Goal: Transaction & Acquisition: Obtain resource

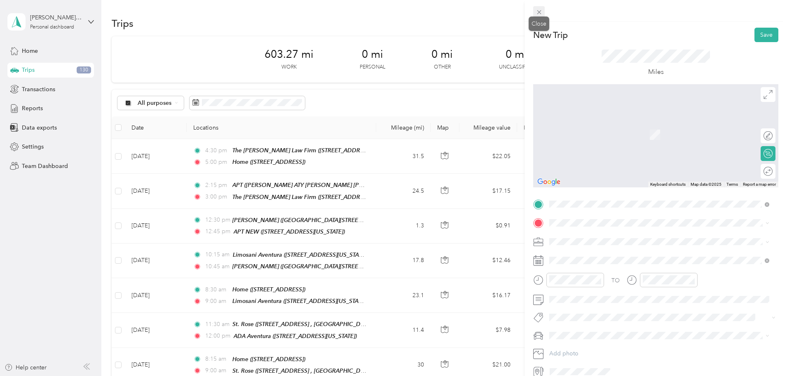
click at [312, 14] on icon at bounding box center [539, 12] width 7 height 7
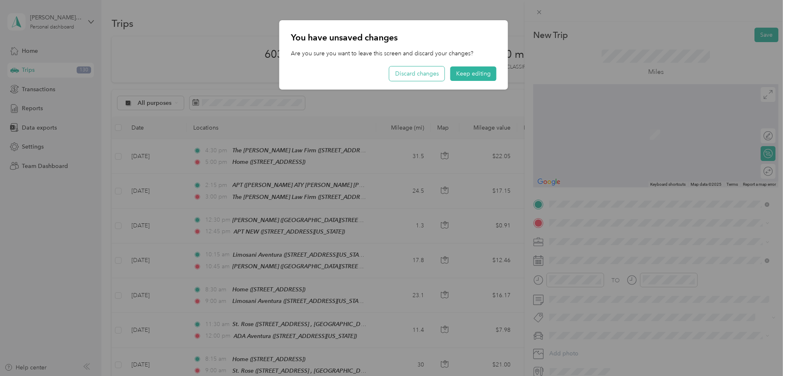
click at [312, 77] on button "Discard changes" at bounding box center [417, 73] width 55 height 14
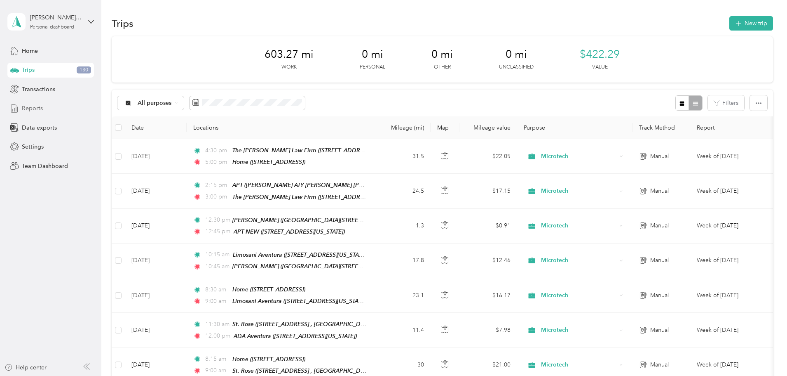
click at [31, 110] on span "Reports" at bounding box center [32, 108] width 21 height 9
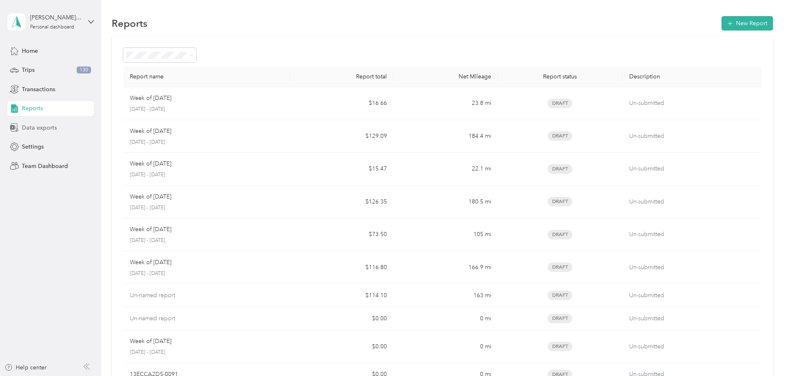
click at [43, 127] on span "Data exports" at bounding box center [39, 127] width 35 height 9
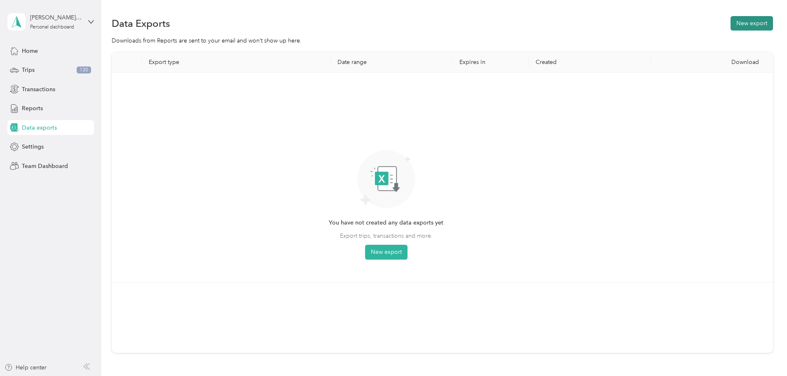
click at [312, 25] on button "New export" at bounding box center [752, 23] width 42 height 14
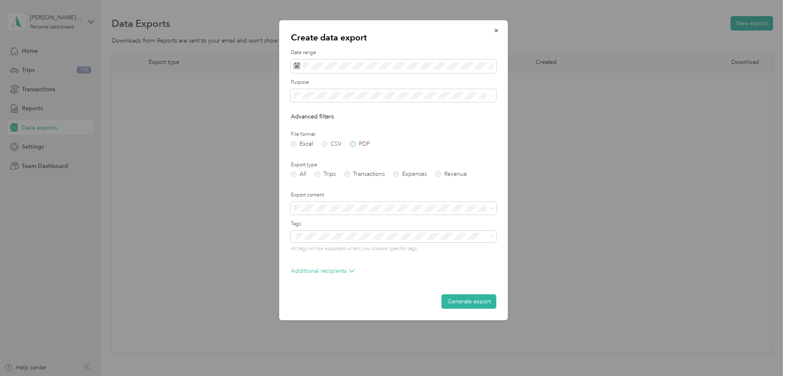
click at [312, 144] on label "PDF" at bounding box center [360, 144] width 20 height 6
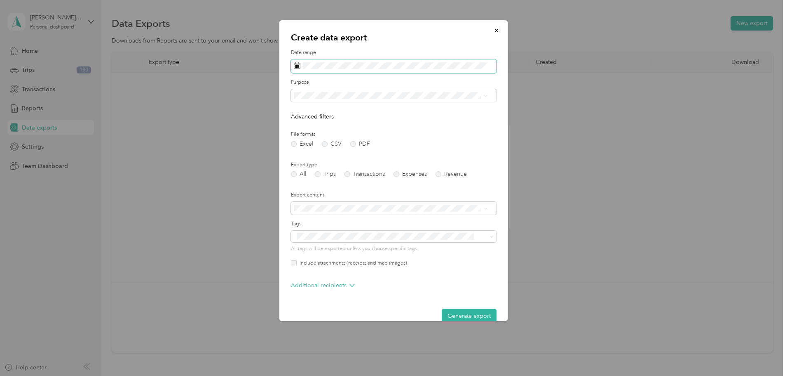
click at [312, 61] on span at bounding box center [394, 66] width 206 height 14
click at [303, 109] on icon at bounding box center [305, 113] width 8 height 8
click at [312, 167] on div "15" at bounding box center [313, 168] width 11 height 10
click at [312, 168] on div "19" at bounding box center [355, 168] width 11 height 10
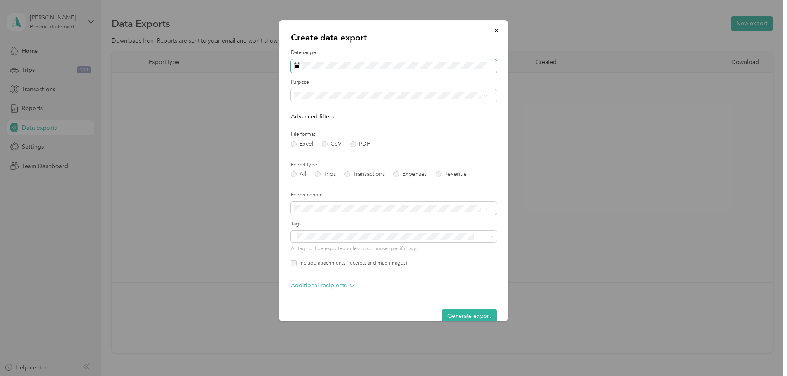
click at [312, 71] on span at bounding box center [394, 66] width 206 height 14
click at [312, 70] on span at bounding box center [394, 66] width 206 height 14
click at [312, 49] on label "Date range" at bounding box center [394, 52] width 206 height 7
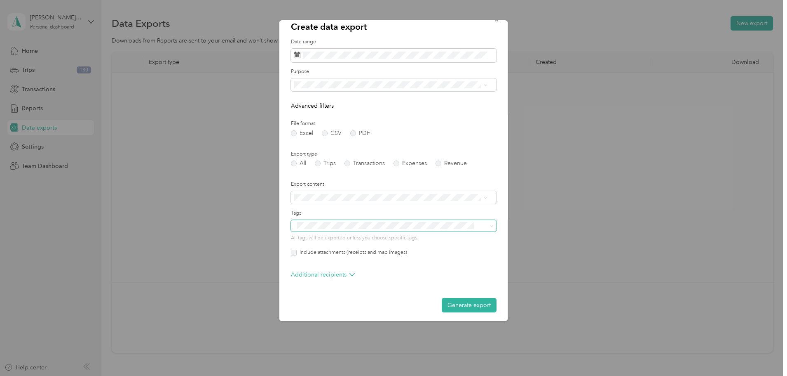
scroll to position [14, 0]
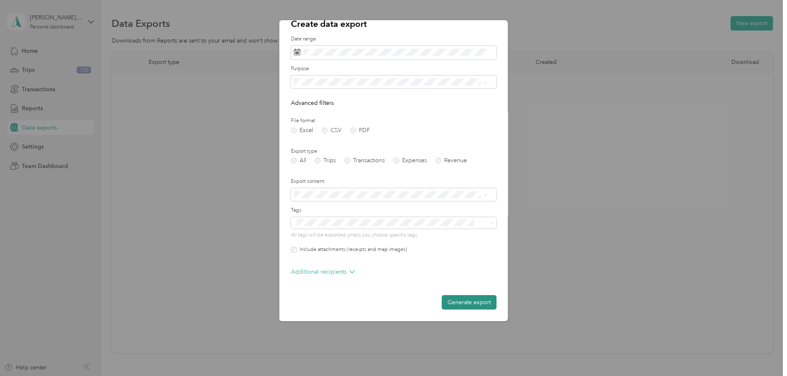
click at [312, 286] on button "Generate export" at bounding box center [469, 302] width 55 height 14
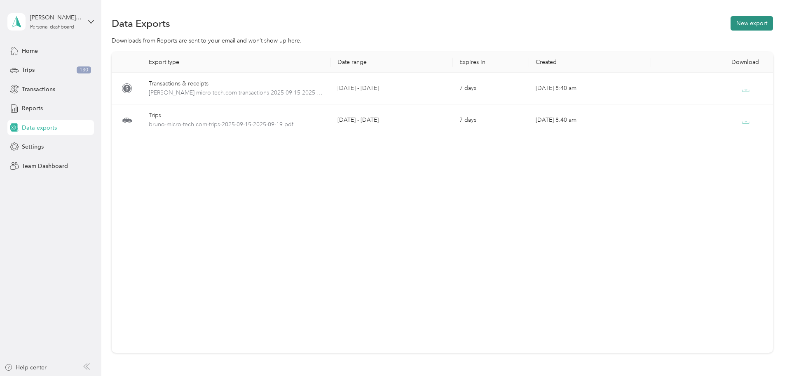
click at [312, 30] on button "New export" at bounding box center [752, 23] width 42 height 14
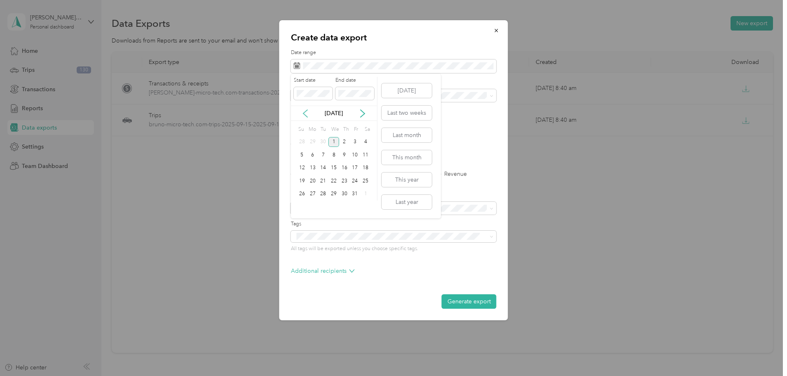
click at [303, 112] on icon at bounding box center [305, 113] width 8 height 8
click at [312, 180] on div "22" at bounding box center [313, 181] width 11 height 10
click at [312, 181] on div "26" at bounding box center [355, 181] width 11 height 10
click at [312, 144] on label "PDF" at bounding box center [360, 144] width 20 height 6
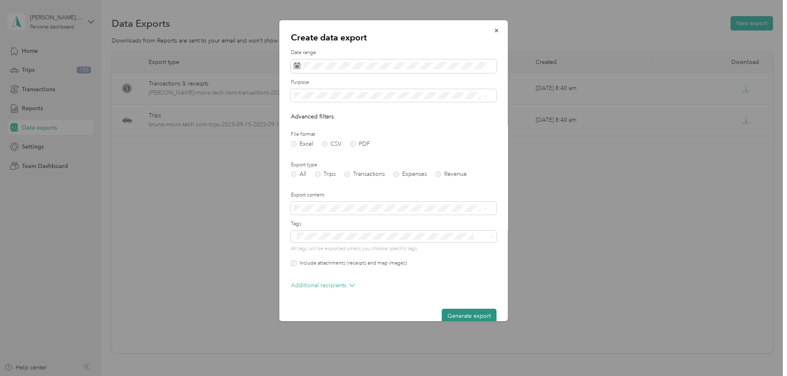
click at [312, 286] on button "Generate export" at bounding box center [469, 315] width 55 height 14
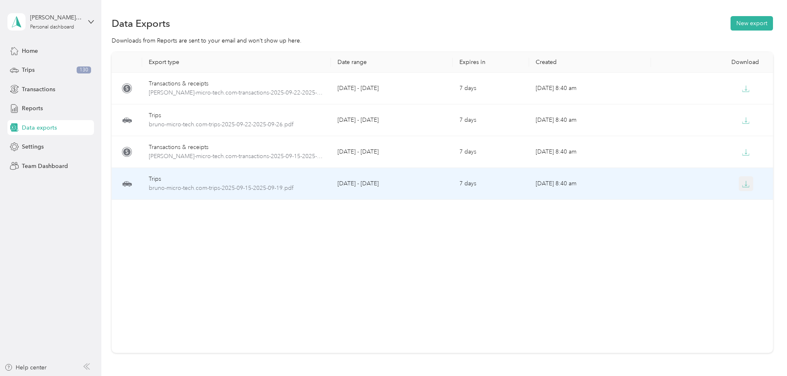
click at [312, 183] on icon "button" at bounding box center [745, 183] width 7 height 7
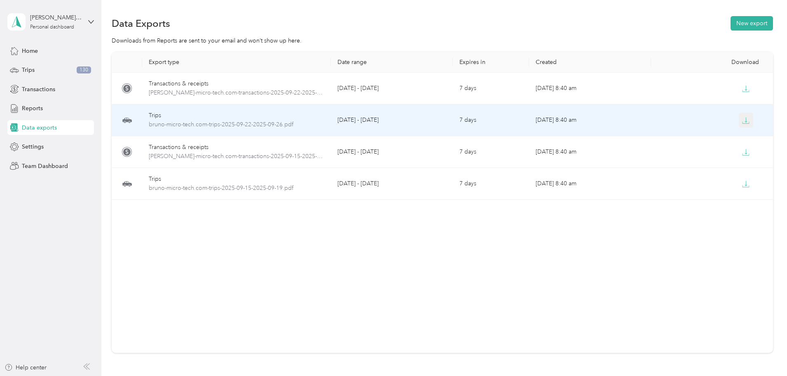
click at [312, 119] on icon "button" at bounding box center [745, 120] width 7 height 7
